Goal: Task Accomplishment & Management: Manage account settings

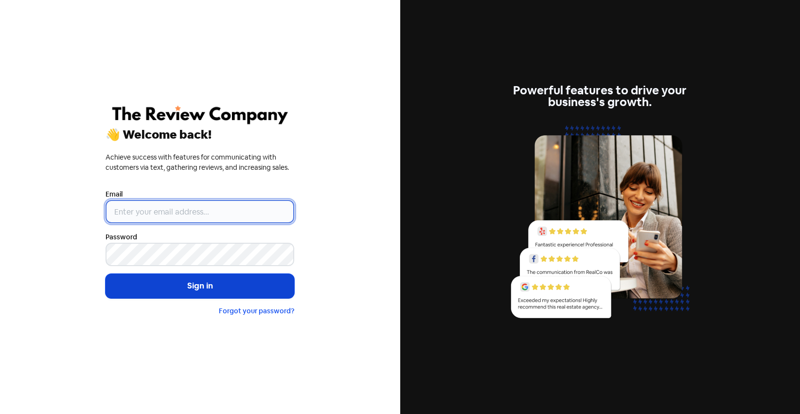
type input "[EMAIL_ADDRESS][DOMAIN_NAME]"
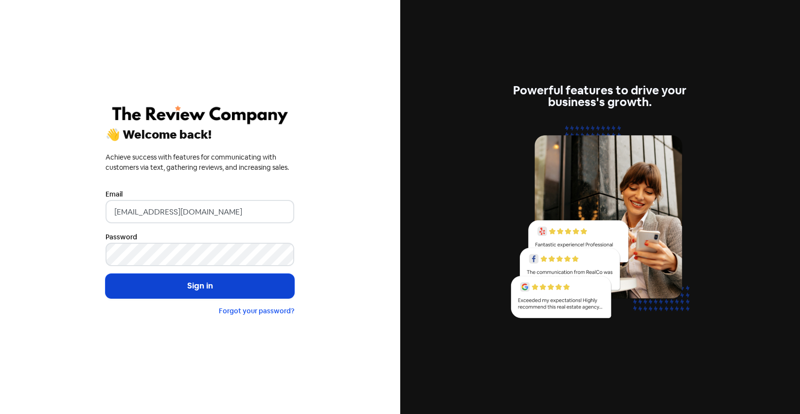
click at [159, 288] on button "Sign in" at bounding box center [200, 286] width 189 height 24
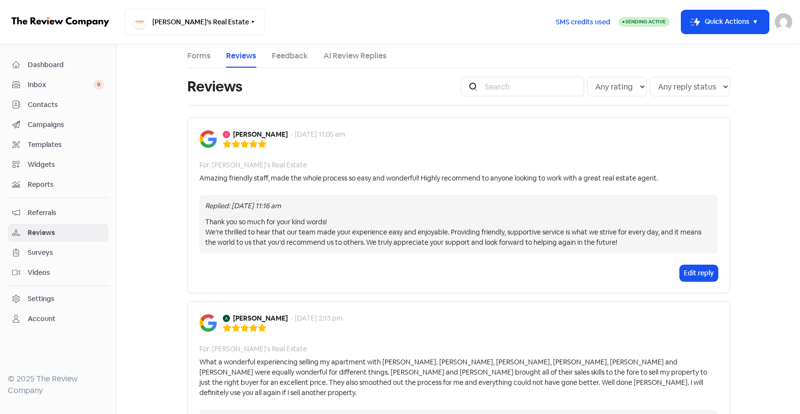
click at [311, 246] on div "Thank you so much for your kind words! We’re thrilled to hear that our team mad…" at bounding box center [458, 232] width 507 height 31
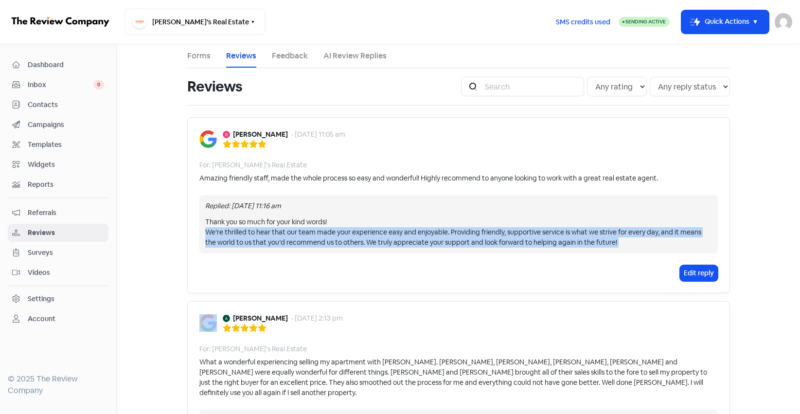
click at [311, 246] on div "Thank you so much for your kind words! We’re thrilled to hear that our team mad…" at bounding box center [458, 232] width 507 height 31
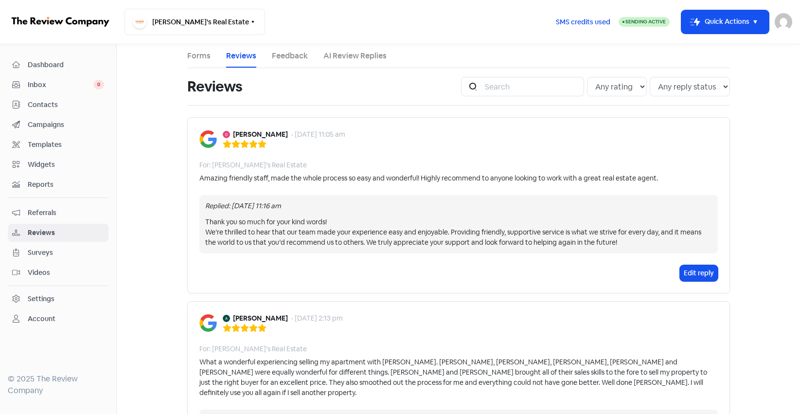
click at [349, 178] on div "Amazing friendly staff, made the whole process so easy and wonderful! Highly re…" at bounding box center [429, 178] width 459 height 10
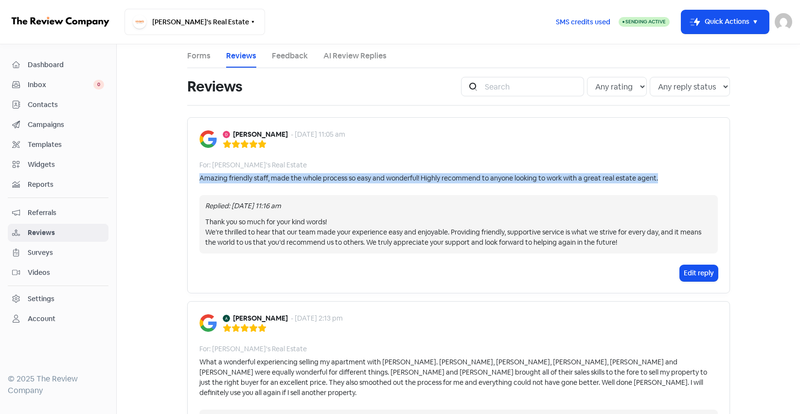
click at [349, 178] on div "Amazing friendly staff, made the whole process so easy and wonderful! Highly re…" at bounding box center [429, 178] width 459 height 10
copy div "Amazing friendly staff, made the whole process so easy and wonderful! Highly re…"
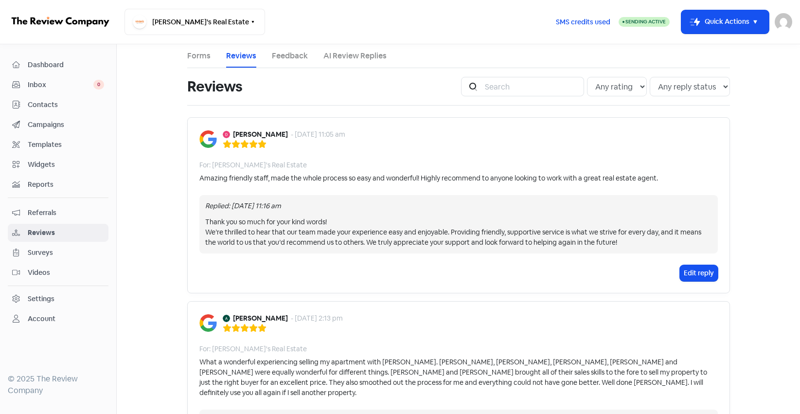
click at [152, 209] on main "Forms Reviews Feedback AI Review Replies Reviews Icon For Search Any rating 5 s…" at bounding box center [459, 229] width 684 height 370
